Goal: Find specific page/section: Find specific page/section

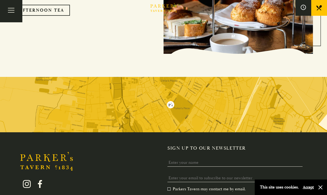
scroll to position [979, 0]
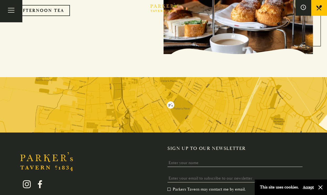
click at [180, 103] on img at bounding box center [163, 104] width 327 height 55
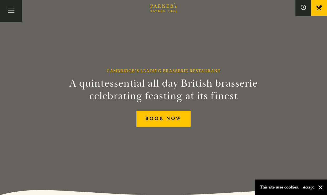
scroll to position [0, 0]
click at [12, 13] on button "Toggle navigation" at bounding box center [11, 11] width 22 height 22
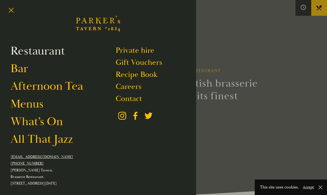
click at [37, 48] on link "Restaurant" at bounding box center [38, 51] width 54 height 15
click at [36, 52] on link "Restaurant" at bounding box center [38, 51] width 54 height 15
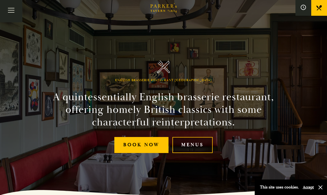
scroll to position [1, 0]
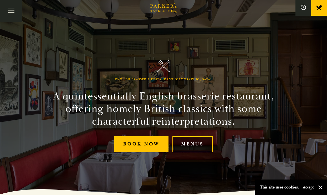
click at [178, 152] on link "Menus" at bounding box center [192, 144] width 40 height 16
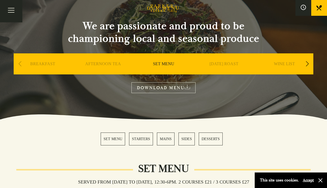
scroll to position [38, 0]
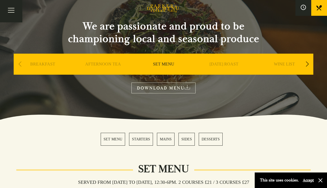
click at [149, 138] on link "STARTERS" at bounding box center [141, 139] width 24 height 13
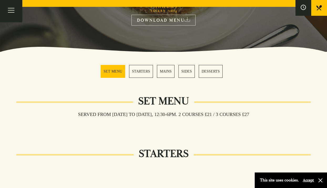
scroll to position [88, 0]
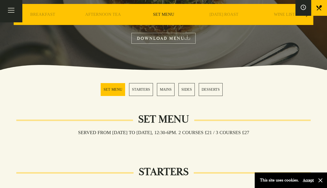
scroll to position [38, 0]
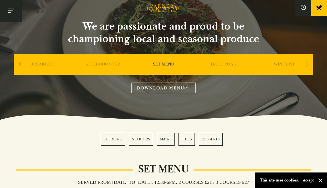
click at [14, 13] on button "Toggle navigation" at bounding box center [11, 11] width 22 height 22
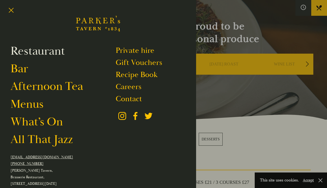
click at [20, 52] on link "Restaurant" at bounding box center [38, 51] width 54 height 15
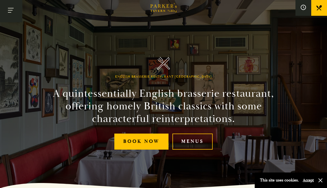
click at [12, 11] on button "Toggle navigation" at bounding box center [11, 11] width 22 height 22
